Goal: Information Seeking & Learning: Learn about a topic

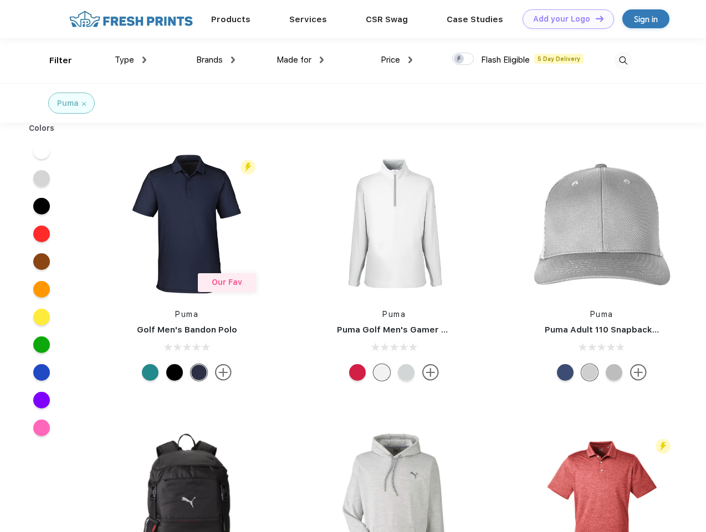
click at [564, 19] on link "Add your Logo Design Tool" at bounding box center [568, 18] width 91 height 19
click at [0, 0] on div "Design Tool" at bounding box center [0, 0] width 0 height 0
click at [595, 18] on link "Add your Logo Design Tool" at bounding box center [568, 18] width 91 height 19
click at [53, 60] on div "Filter" at bounding box center [60, 60] width 23 height 13
click at [131, 60] on span "Type" at bounding box center [124, 60] width 19 height 10
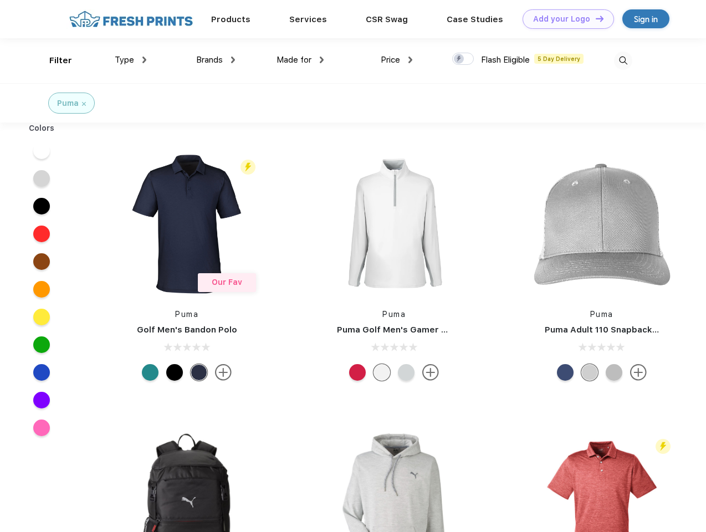
click at [216, 60] on span "Brands" at bounding box center [209, 60] width 27 height 10
click at [300, 60] on span "Made for" at bounding box center [294, 60] width 35 height 10
click at [397, 60] on span "Price" at bounding box center [390, 60] width 19 height 10
click at [463, 59] on div at bounding box center [463, 59] width 22 height 12
click at [459, 59] on input "checkbox" at bounding box center [455, 55] width 7 height 7
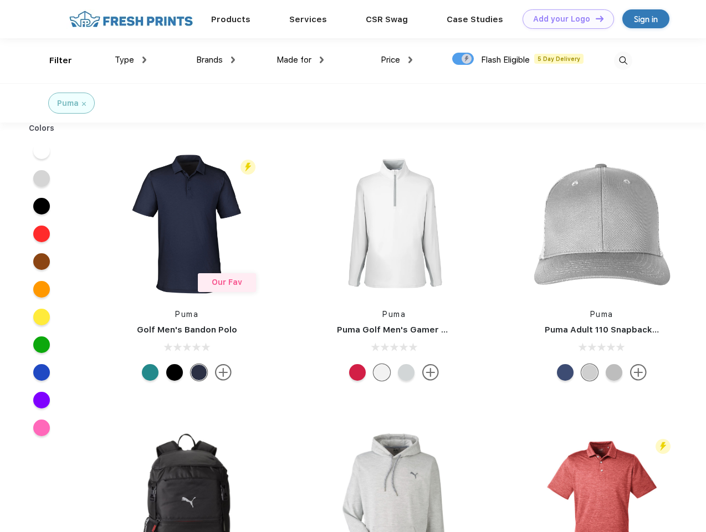
click at [623, 60] on img at bounding box center [623, 61] width 18 height 18
